Goal: Navigation & Orientation: Find specific page/section

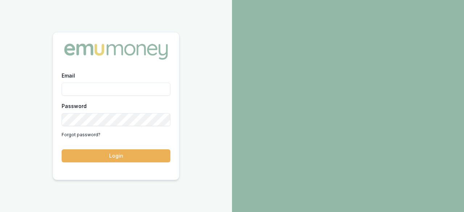
click at [116, 89] on input "Email" at bounding box center [116, 89] width 109 height 13
type input "r"
type input "R"
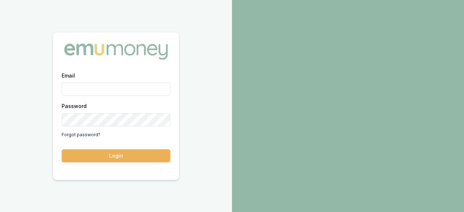
click at [140, 91] on input "Email" at bounding box center [116, 89] width 109 height 13
type input "R"
click at [140, 91] on input "Email" at bounding box center [116, 89] width 109 height 13
type input "[EMAIL_ADDRESS][DOMAIN_NAME]"
click at [62, 149] on button "Login" at bounding box center [116, 155] width 109 height 13
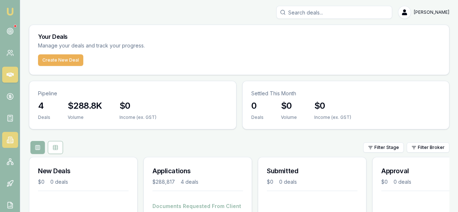
click at [7, 137] on icon at bounding box center [10, 139] width 7 height 7
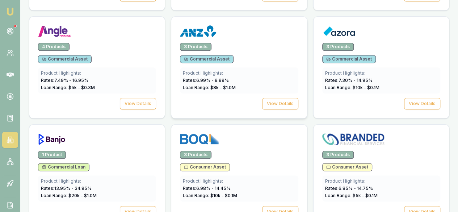
scroll to position [435, 0]
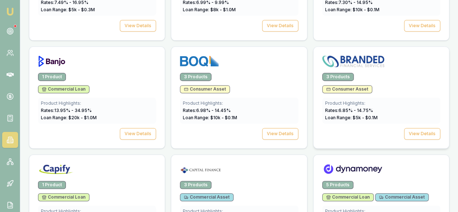
click at [323, 67] on img at bounding box center [354, 61] width 62 height 12
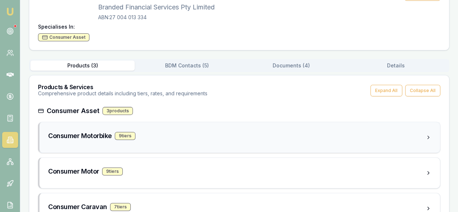
scroll to position [54, 0]
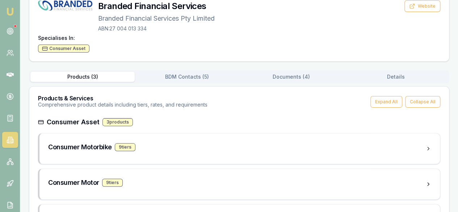
click at [299, 78] on button "Documents ( 4 )" at bounding box center [292, 77] width 104 height 10
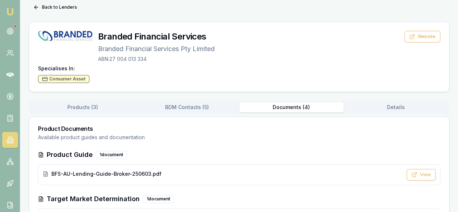
scroll to position [0, 0]
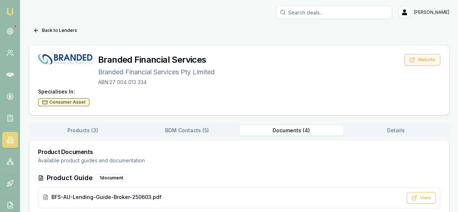
click at [428, 60] on button "Website" at bounding box center [423, 60] width 36 height 12
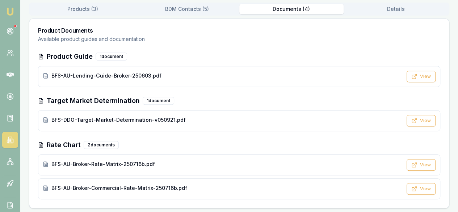
scroll to position [122, 0]
